Goal: Communication & Community: Answer question/provide support

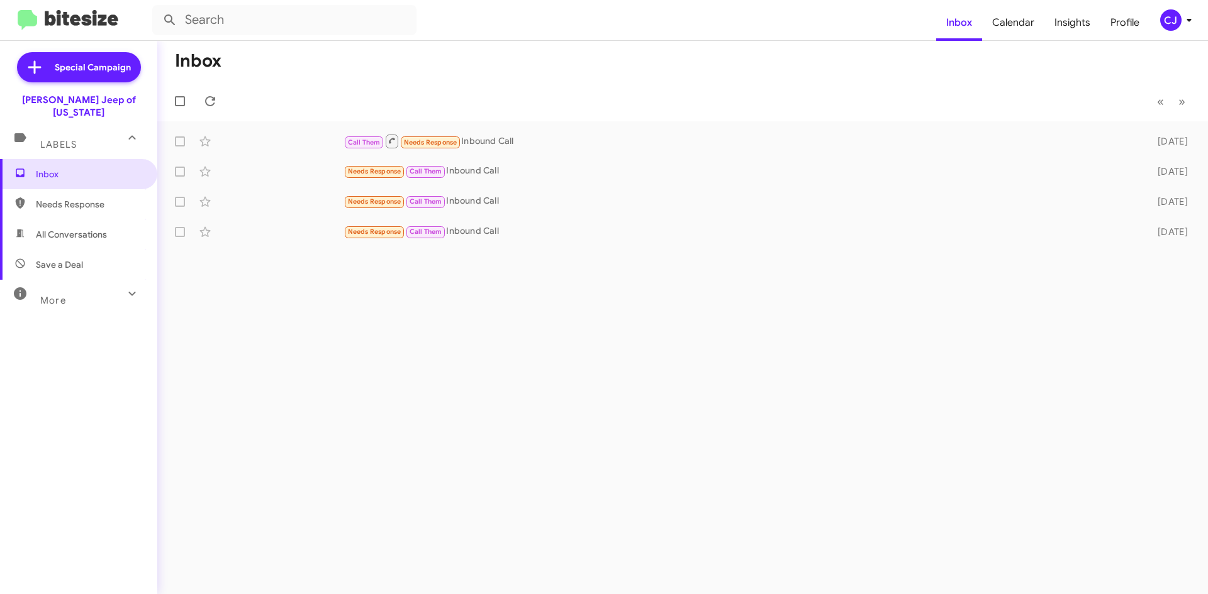
click at [1184, 16] on icon at bounding box center [1188, 20] width 15 height 15
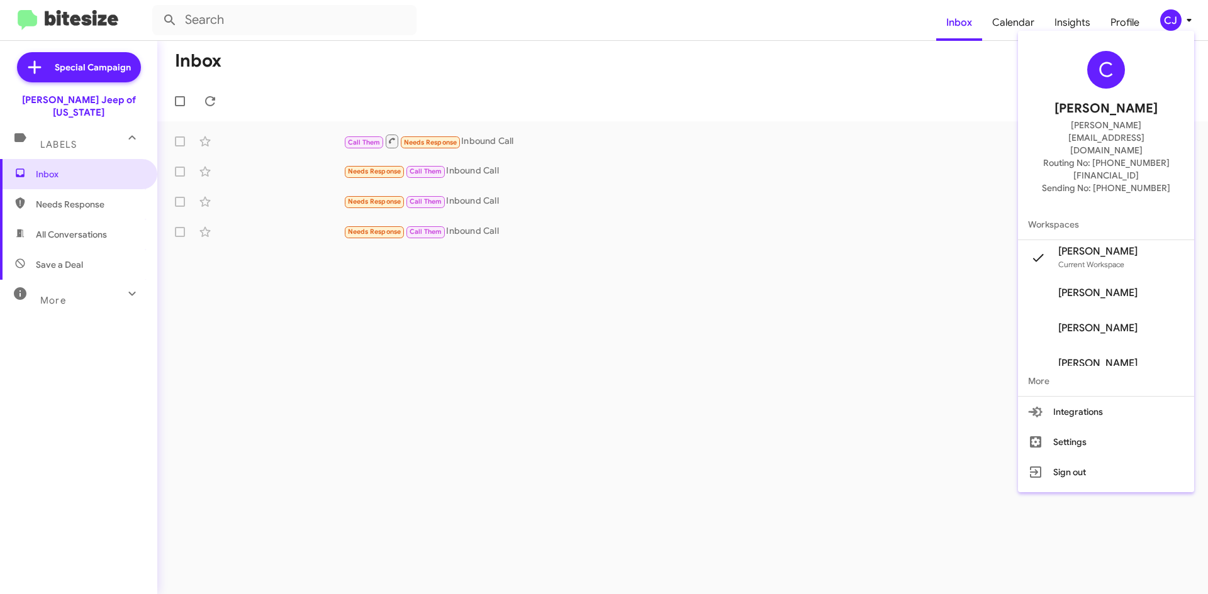
click at [1099, 287] on span "Chuck Jenkins's" at bounding box center [1097, 293] width 79 height 13
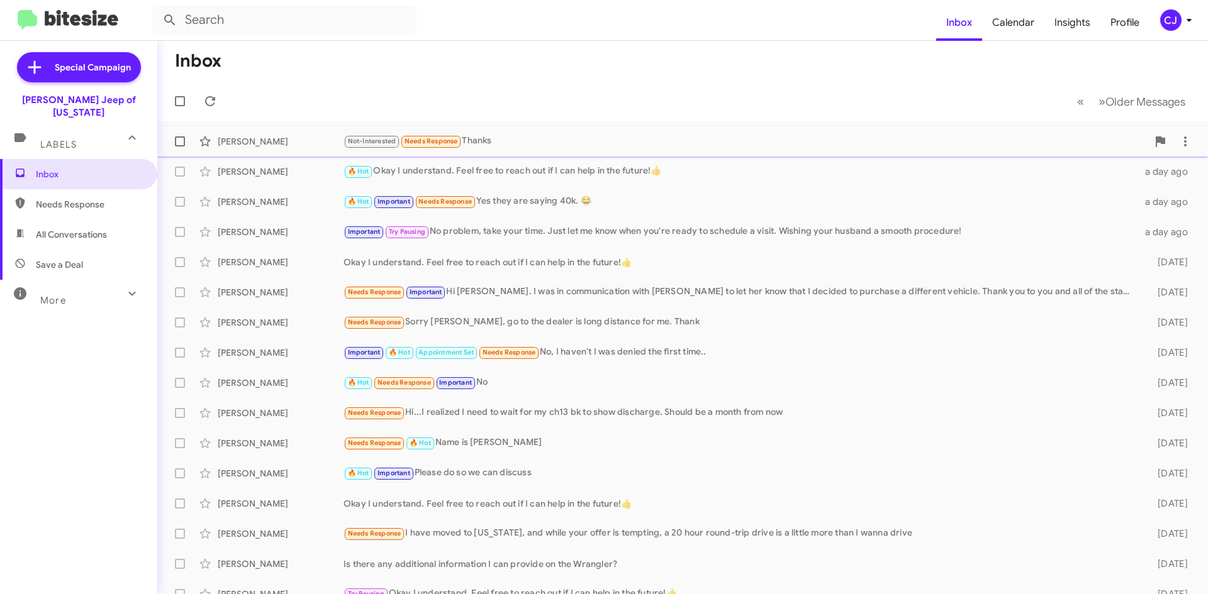
click at [520, 142] on div "Not-Interested Needs Response Thanks" at bounding box center [745, 141] width 804 height 14
